Goal: Task Accomplishment & Management: Manage account settings

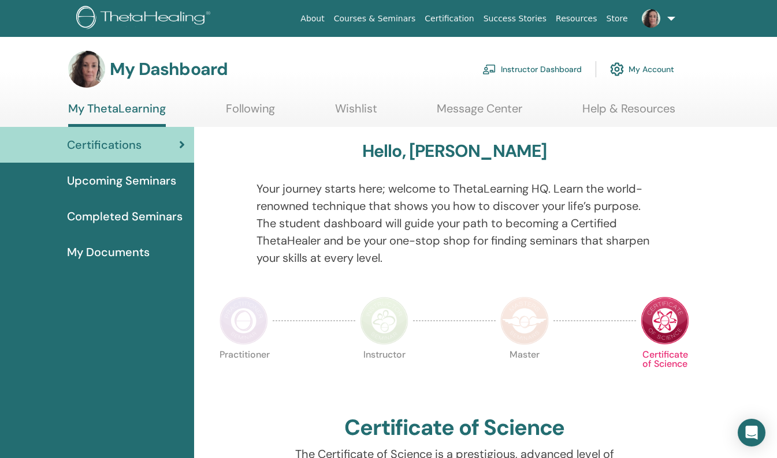
click at [529, 68] on link "Instructor Dashboard" at bounding box center [531, 69] width 99 height 25
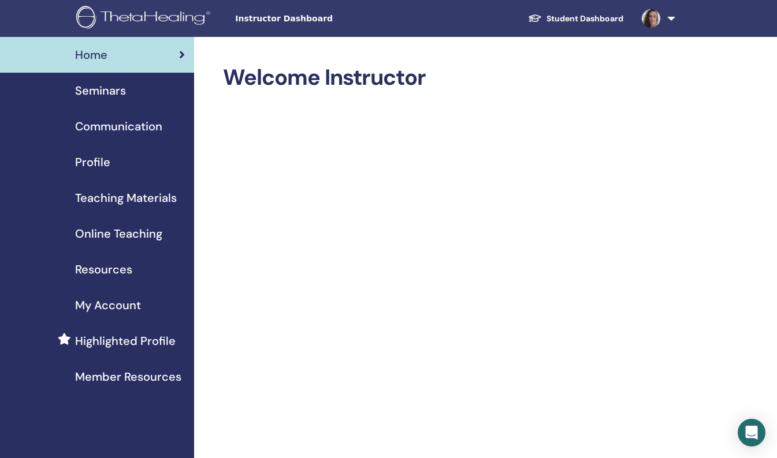
click at [280, 20] on span "Instructor Dashboard" at bounding box center [321, 19] width 173 height 12
click at [104, 94] on span "Seminars" at bounding box center [100, 90] width 51 height 17
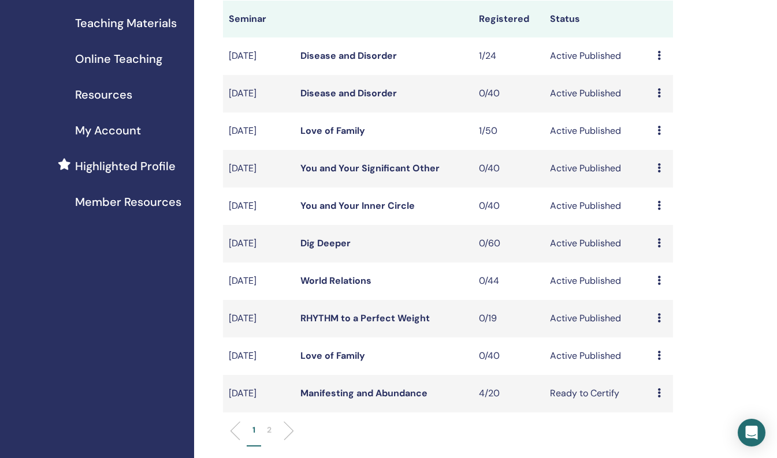
scroll to position [177, 0]
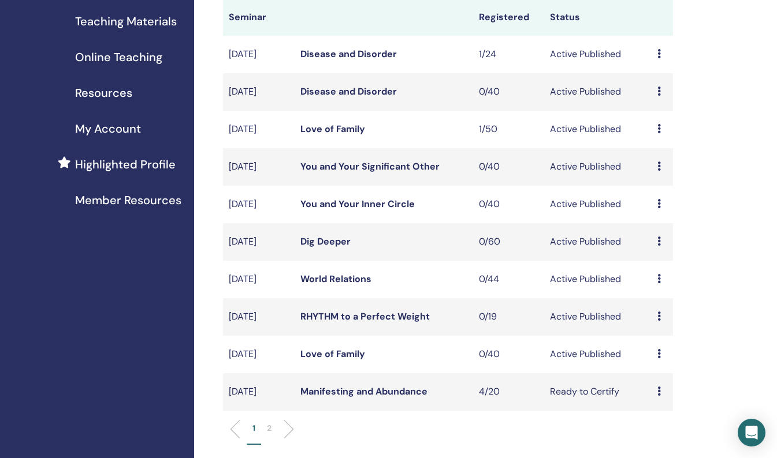
click at [327, 315] on link "RHYTHM to a Perfect Weight" at bounding box center [364, 317] width 129 height 12
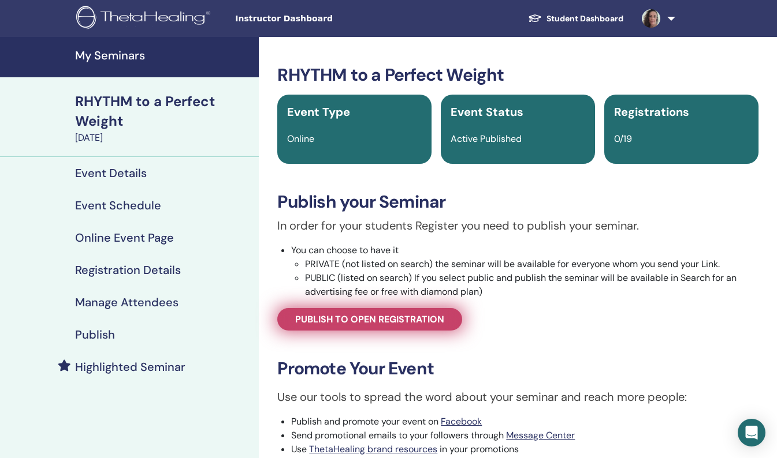
click at [352, 326] on link "Publish to open registration" at bounding box center [369, 319] width 185 height 23
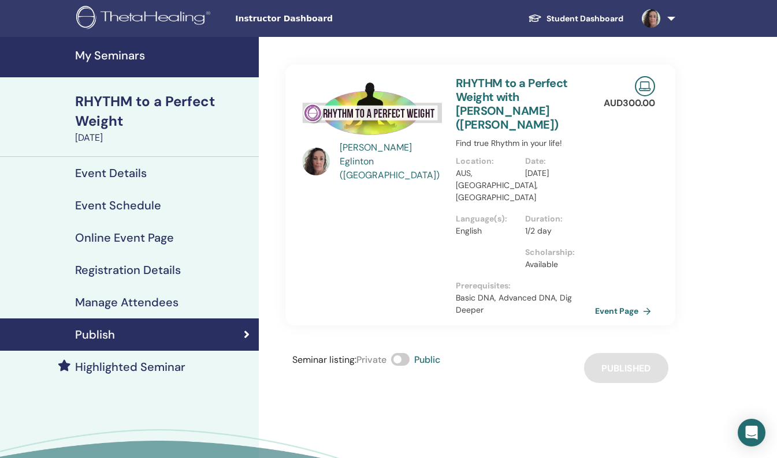
click at [130, 239] on h4 "Online Event Page" at bounding box center [124, 238] width 99 height 14
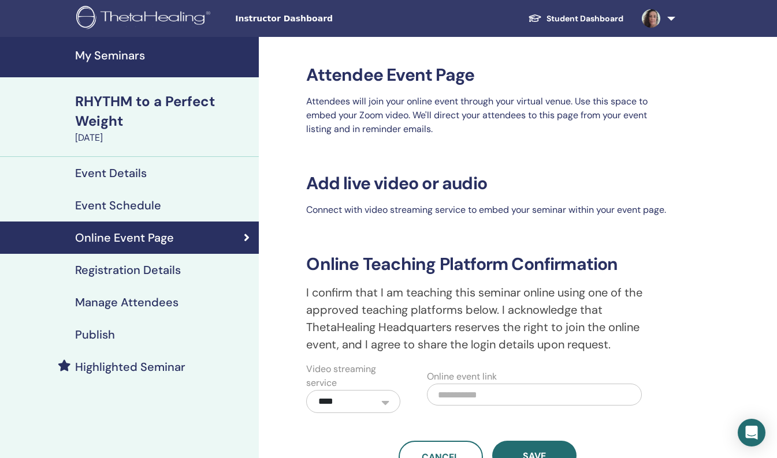
click at [179, 270] on h4 "Registration Details" at bounding box center [128, 270] width 106 height 14
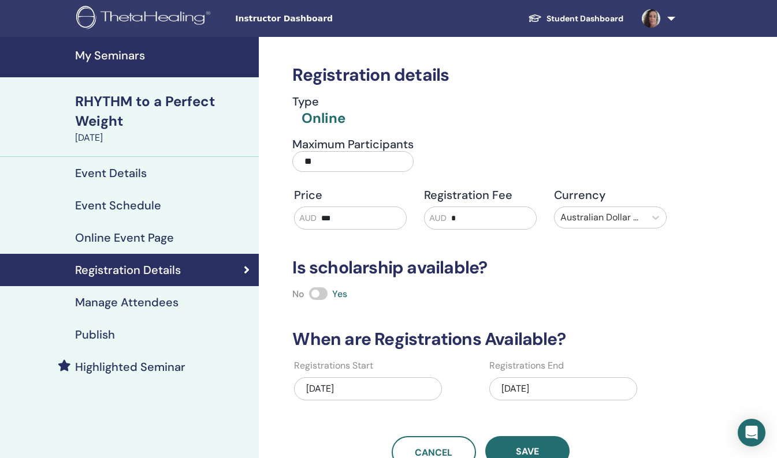
click at [125, 233] on h4 "Online Event Page" at bounding box center [124, 238] width 99 height 14
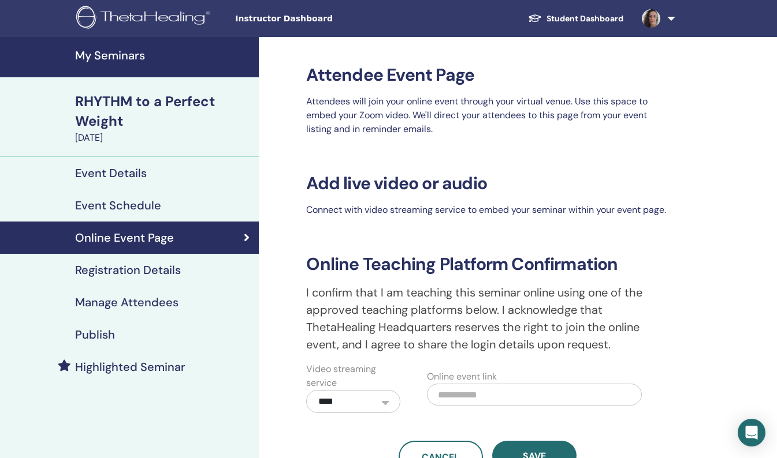
click at [122, 170] on h4 "Event Details" at bounding box center [111, 173] width 72 height 14
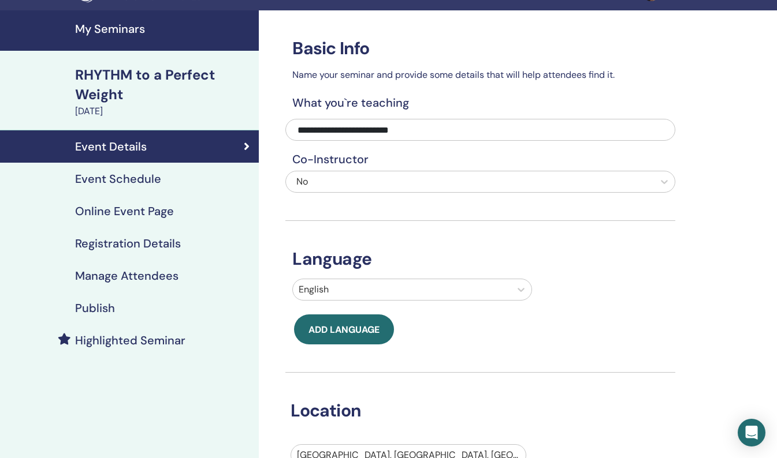
scroll to position [26, 0]
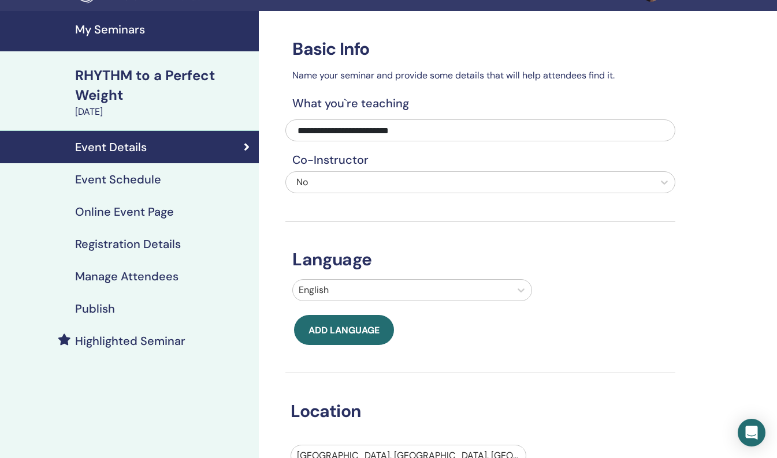
click at [165, 181] on div "Event Schedule" at bounding box center [129, 180] width 240 height 14
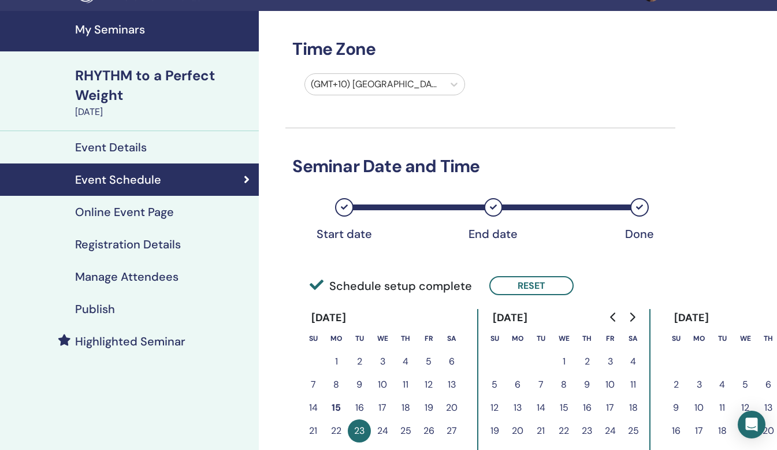
click at [167, 211] on h4 "Online Event Page" at bounding box center [124, 212] width 99 height 14
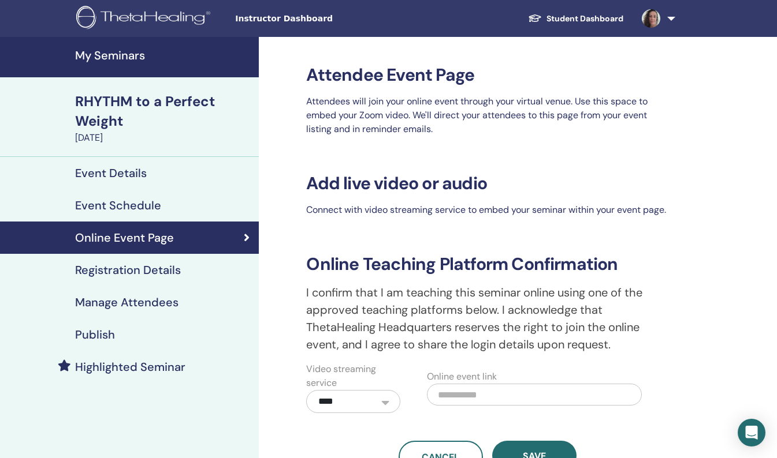
click at [106, 276] on h4 "Registration Details" at bounding box center [128, 270] width 106 height 14
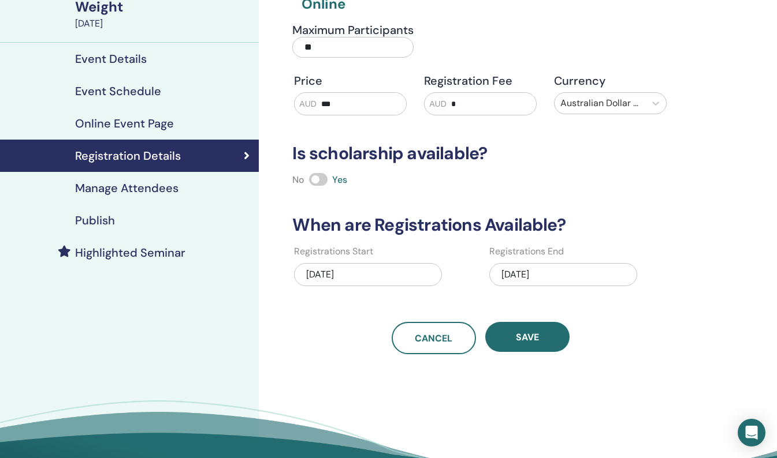
scroll to position [117, 0]
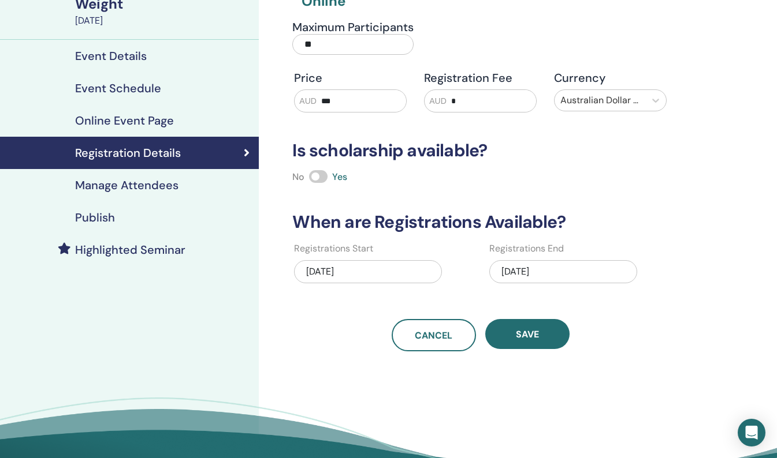
click at [158, 124] on h4 "Online Event Page" at bounding box center [124, 121] width 99 height 14
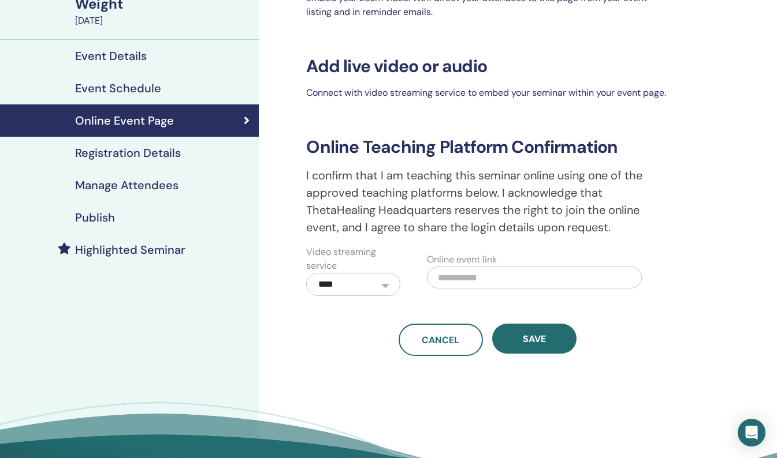
click at [142, 221] on div "Publish" at bounding box center [129, 218] width 240 height 14
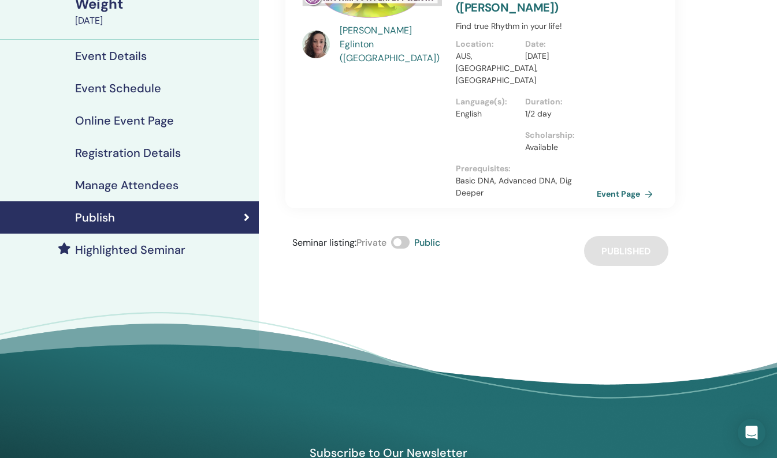
click at [632, 185] on link "Event Page" at bounding box center [626, 193] width 61 height 17
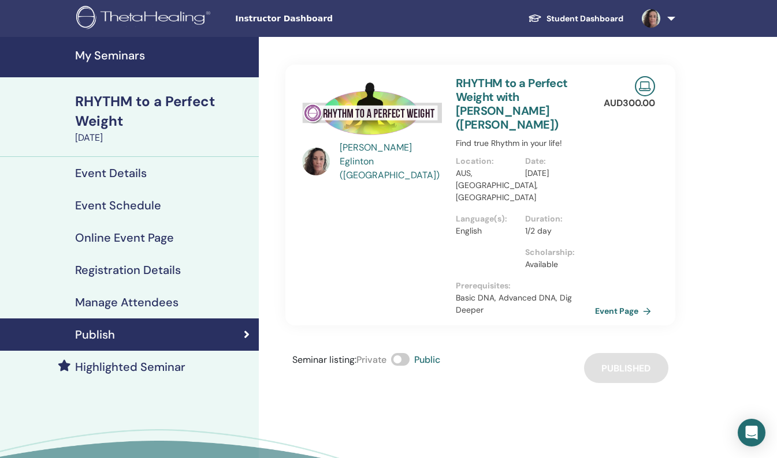
click at [137, 56] on h4 "My Seminars" at bounding box center [163, 55] width 177 height 14
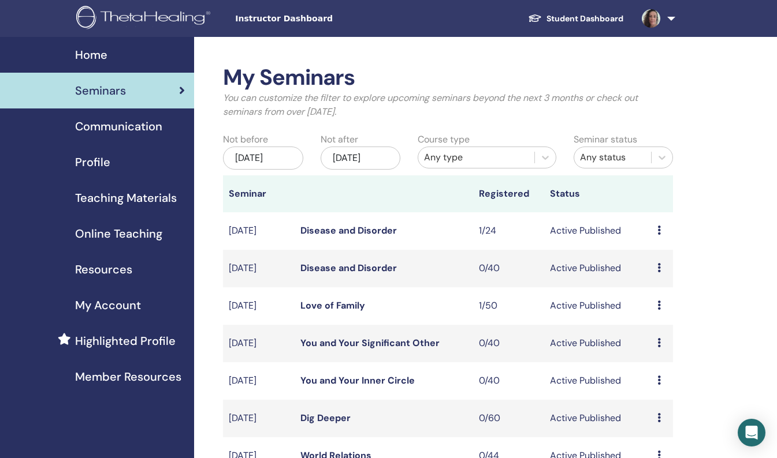
click at [132, 57] on div "Home" at bounding box center [97, 54] width 176 height 17
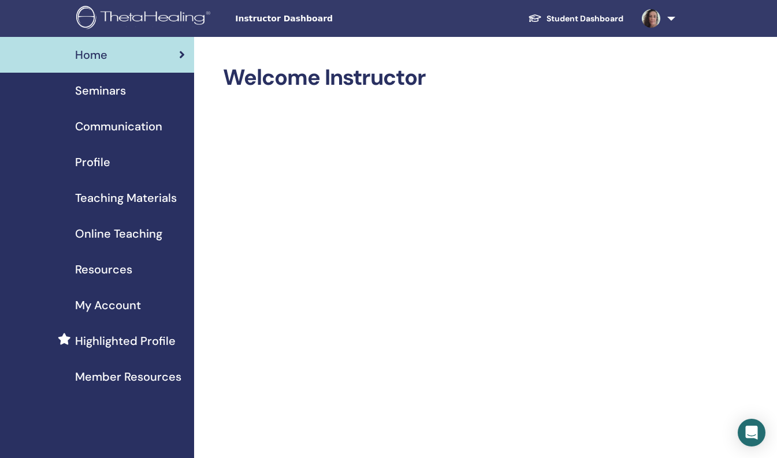
click at [102, 92] on span "Seminars" at bounding box center [100, 90] width 51 height 17
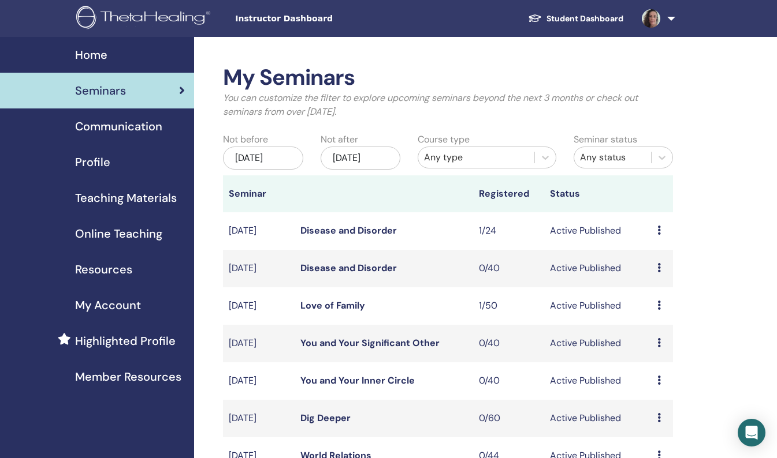
click at [342, 378] on link "You and Your Inner Circle" at bounding box center [357, 381] width 114 height 12
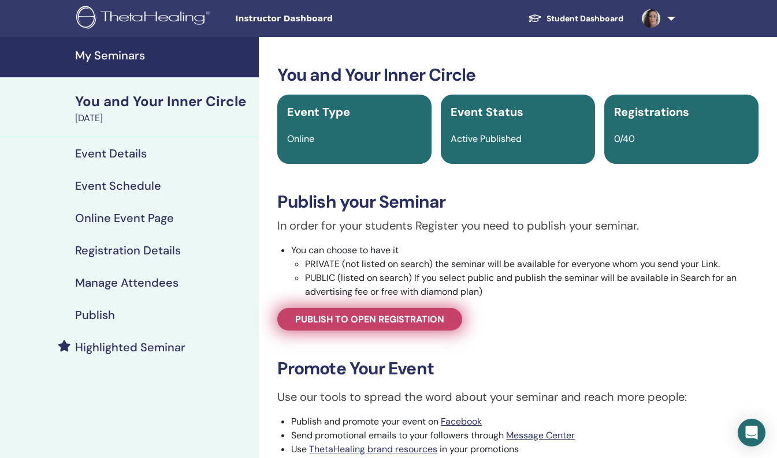
click at [290, 318] on link "Publish to open registration" at bounding box center [369, 319] width 185 height 23
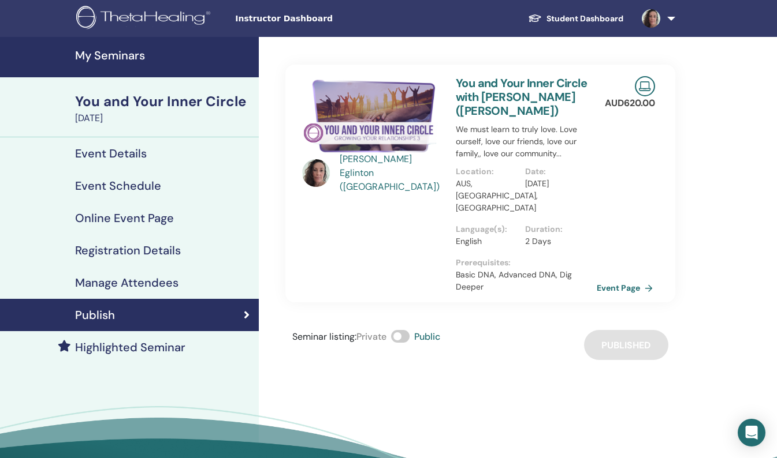
click at [609, 279] on link "Event Page" at bounding box center [626, 287] width 61 height 17
click at [130, 50] on h4 "My Seminars" at bounding box center [163, 55] width 177 height 14
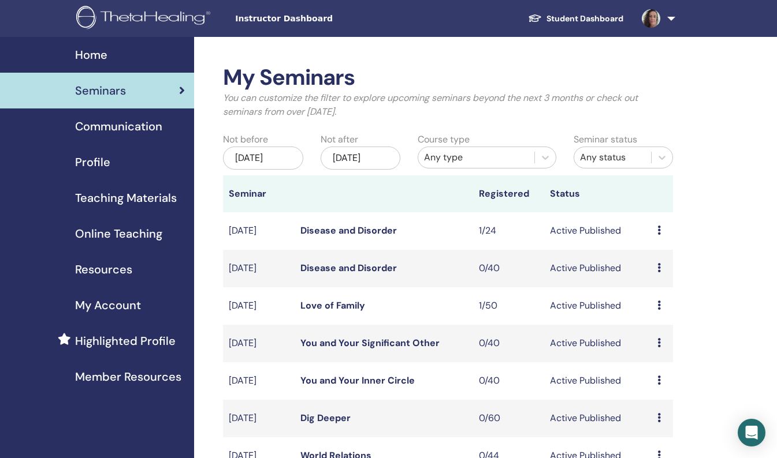
click at [112, 50] on div "Home" at bounding box center [97, 54] width 176 height 17
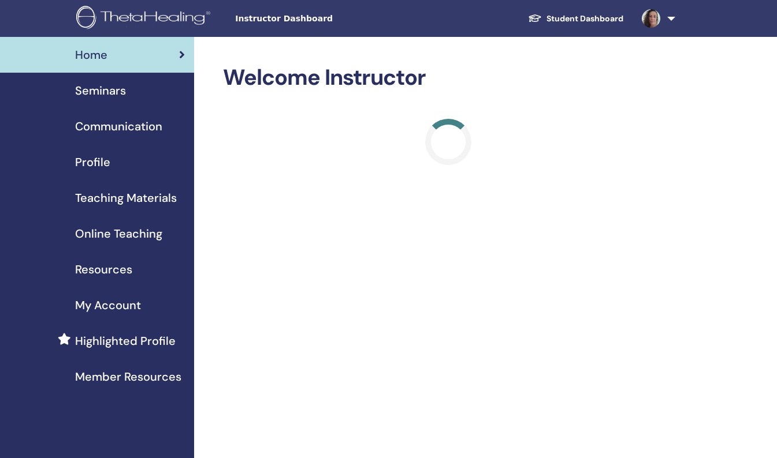
click at [110, 89] on span "Seminars" at bounding box center [100, 90] width 51 height 17
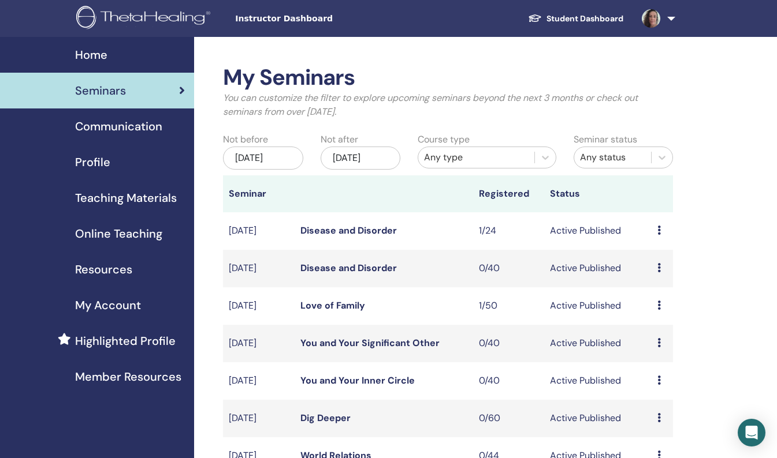
click at [397, 341] on link "You and Your Significant Other" at bounding box center [369, 343] width 139 height 12
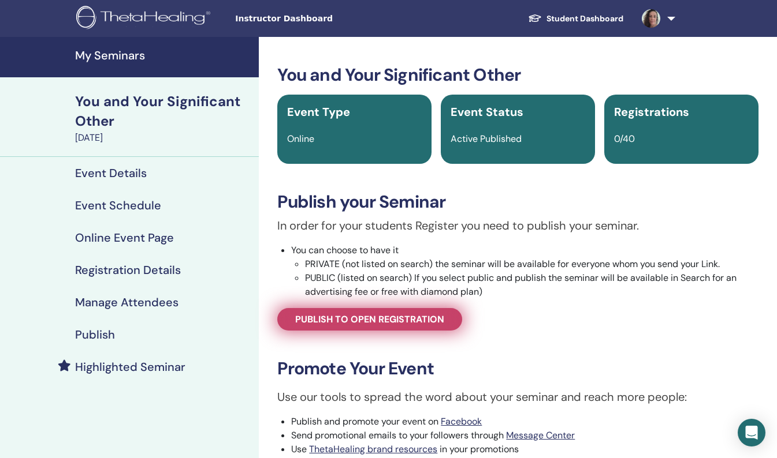
click at [305, 323] on span "Publish to open registration" at bounding box center [369, 319] width 149 height 12
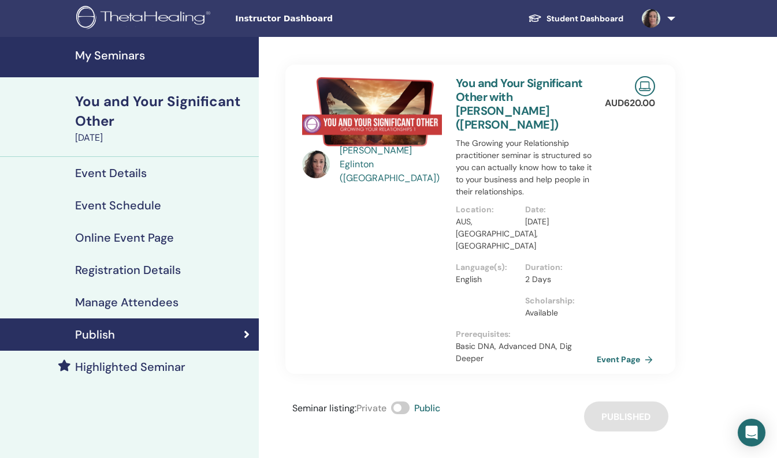
click at [613, 351] on link "Event Page" at bounding box center [626, 359] width 61 height 17
